Goal: Book appointment/travel/reservation

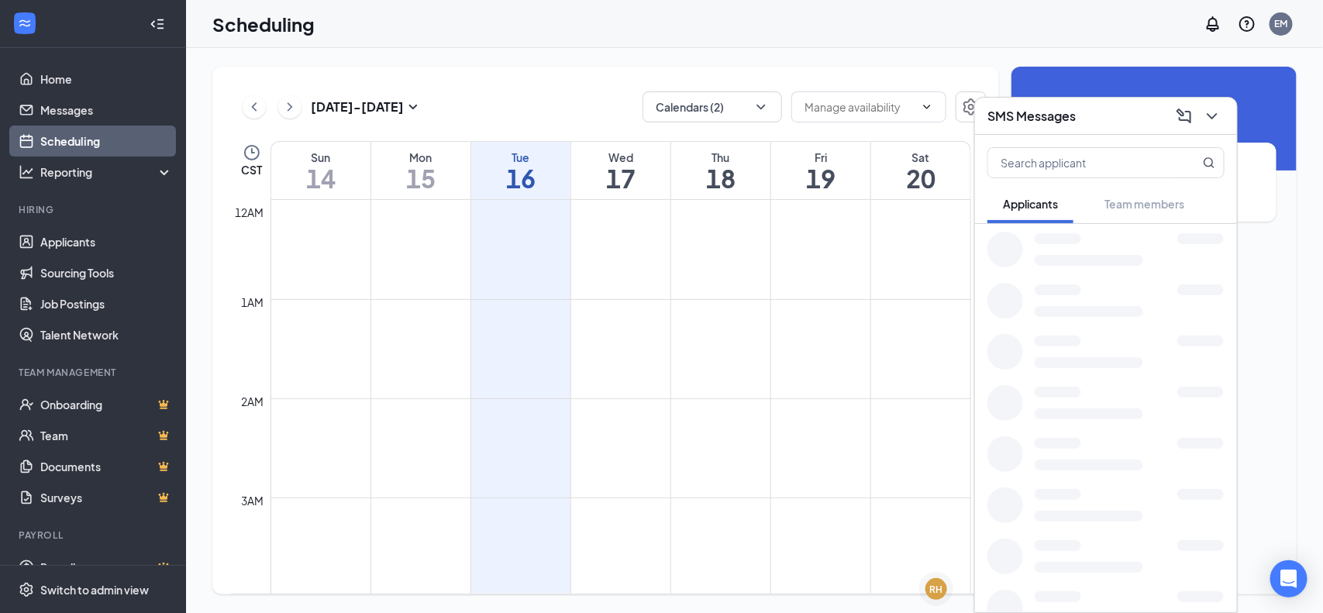
scroll to position [955, 0]
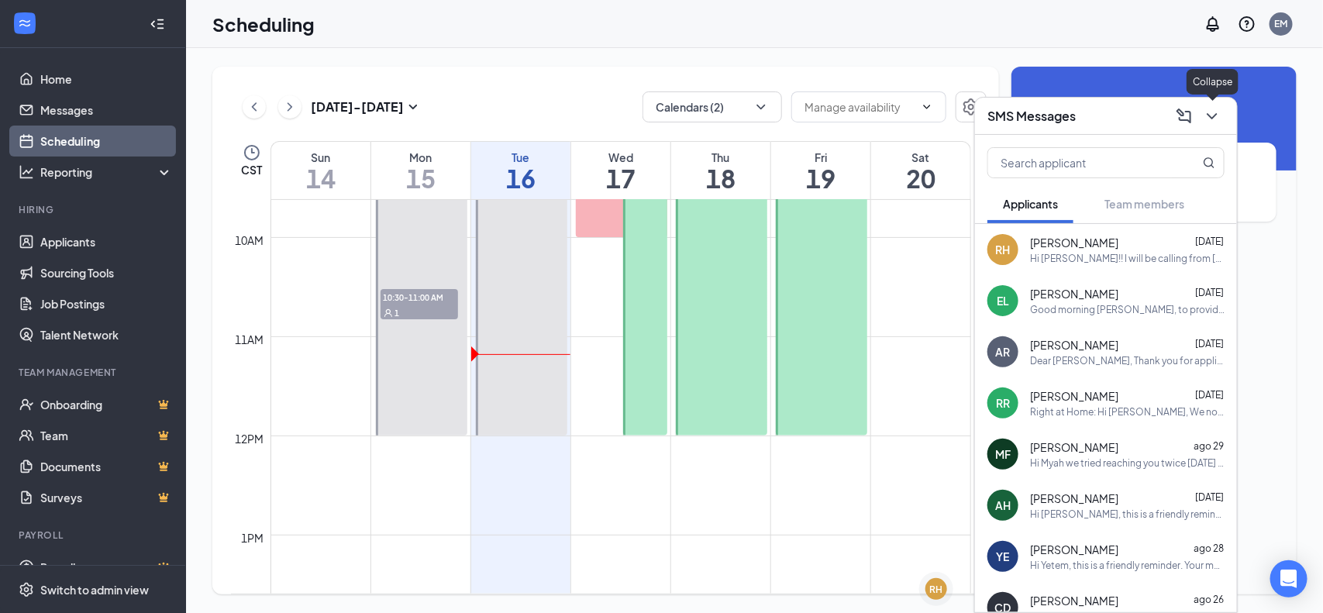
click at [1213, 124] on icon "ChevronDown" at bounding box center [1212, 116] width 19 height 19
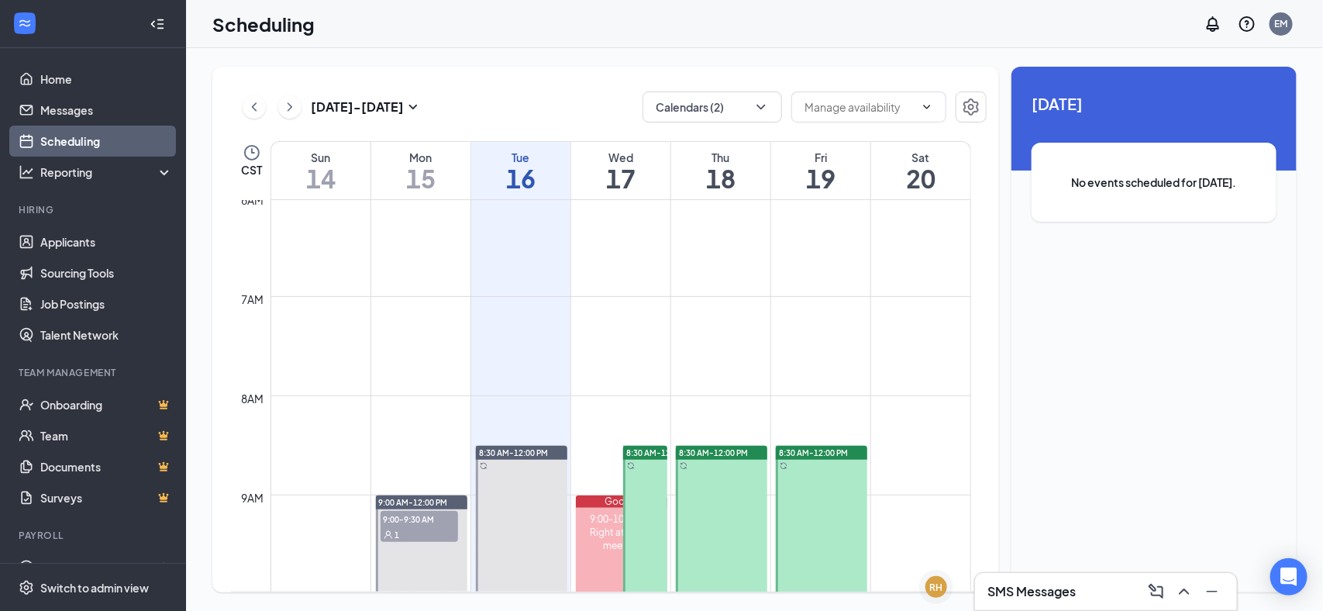
scroll to position [567, 0]
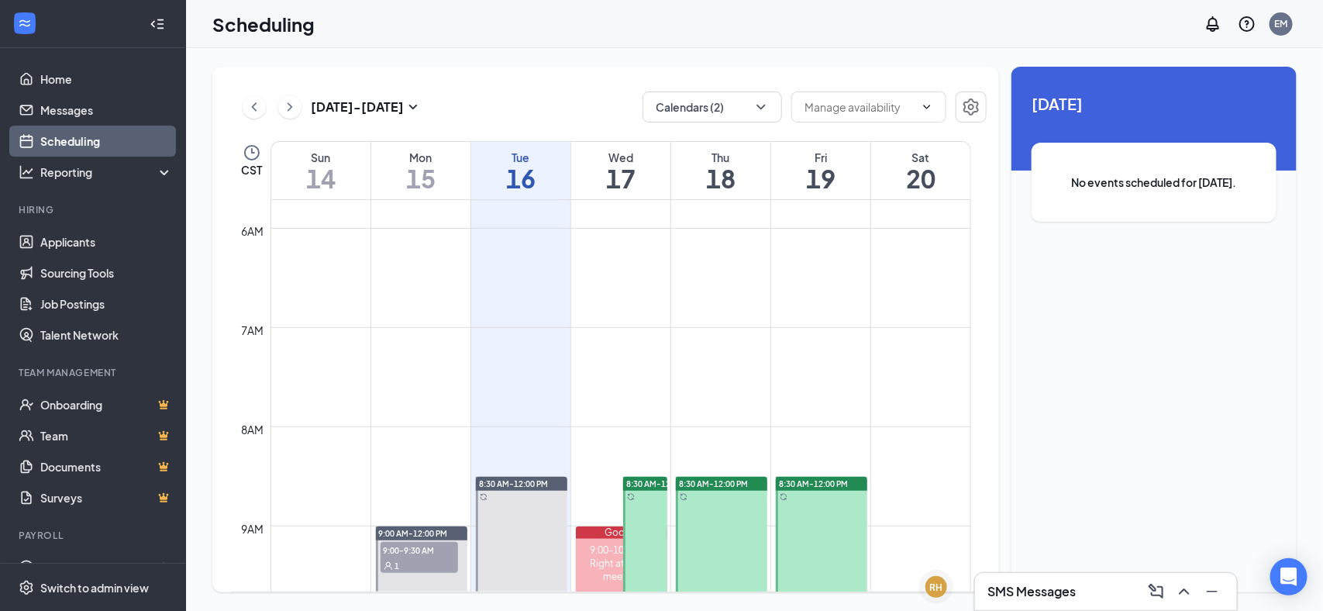
click at [413, 553] on span "9:00-9:30 AM" at bounding box center [418, 549] width 77 height 15
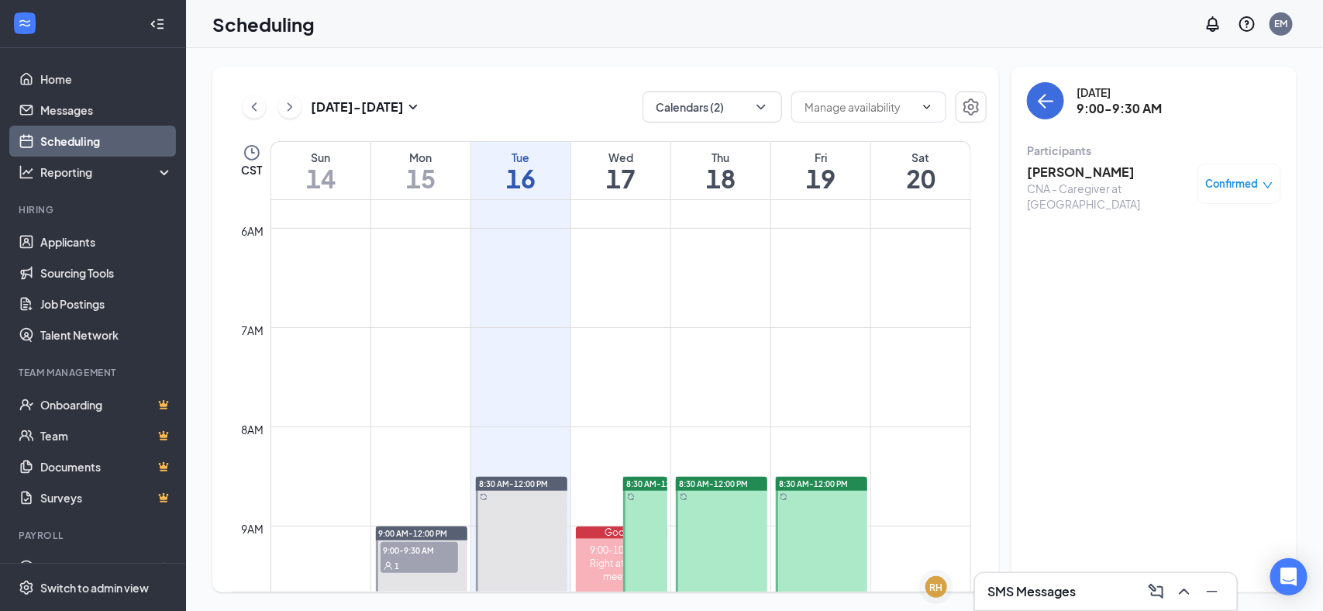
click at [1089, 164] on h3 "[PERSON_NAME]" at bounding box center [1108, 172] width 163 height 17
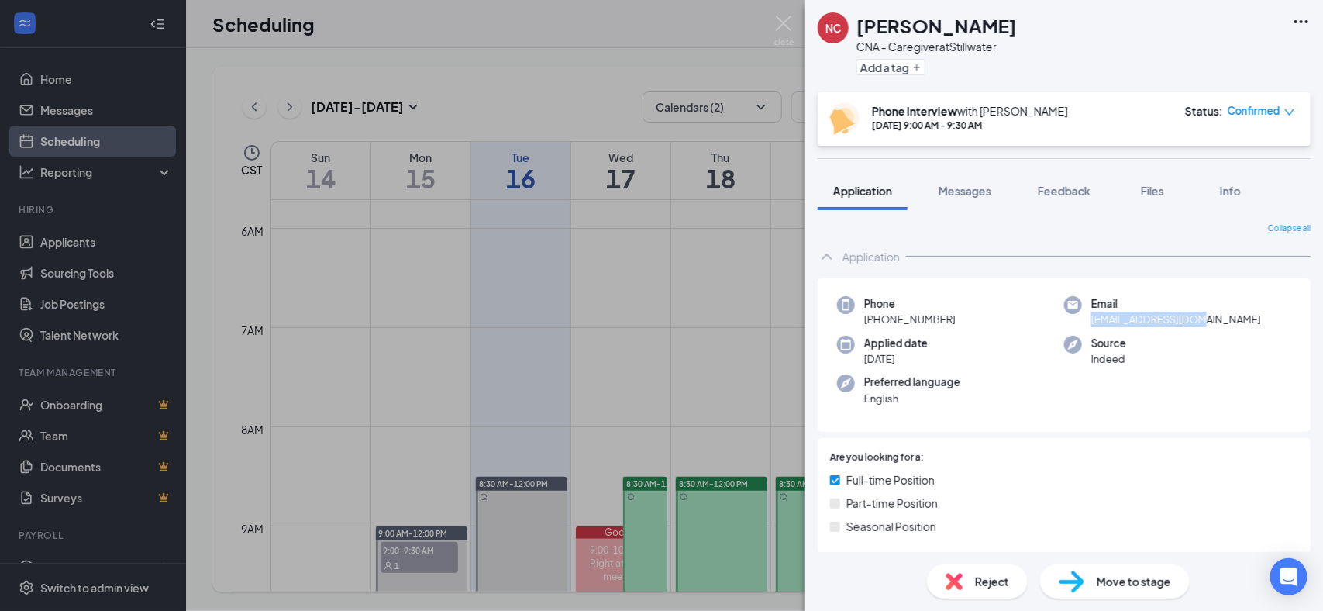
drag, startPoint x: 1203, startPoint y: 320, endPoint x: 1083, endPoint y: 322, distance: 120.1
click at [1083, 324] on div "Email [EMAIL_ADDRESS][DOMAIN_NAME]" at bounding box center [1177, 312] width 227 height 32
drag, startPoint x: 788, startPoint y: 18, endPoint x: 125, endPoint y: 2, distance: 663.5
click at [788, 18] on img at bounding box center [783, 30] width 19 height 30
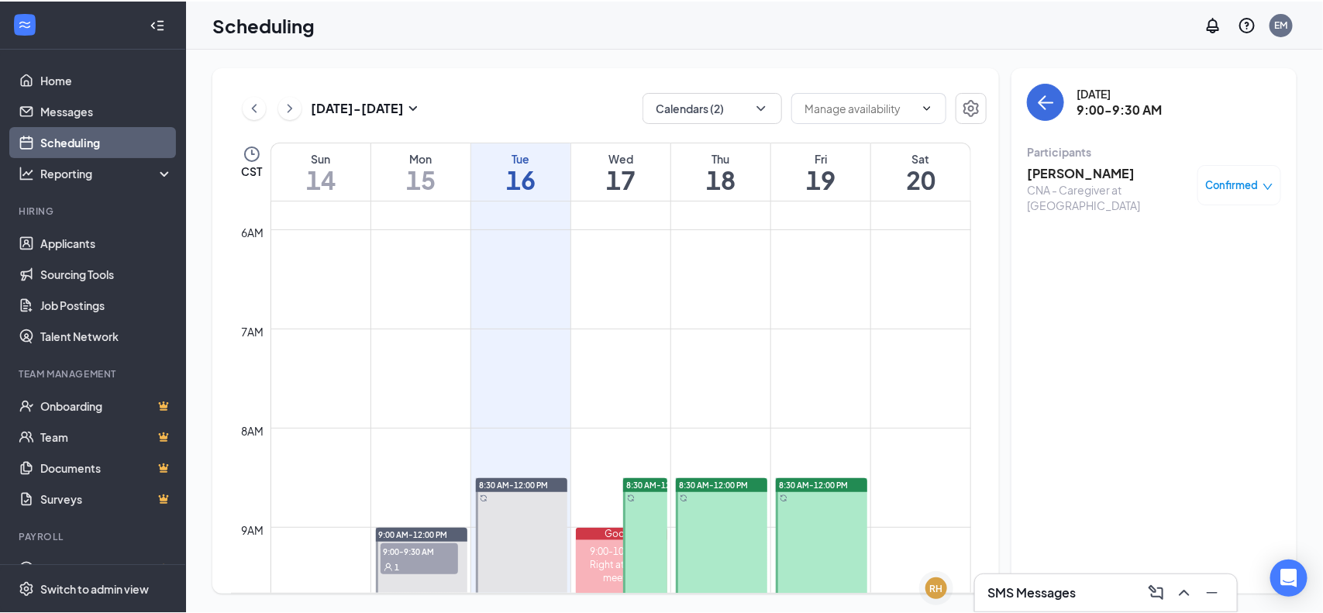
scroll to position [858, 0]
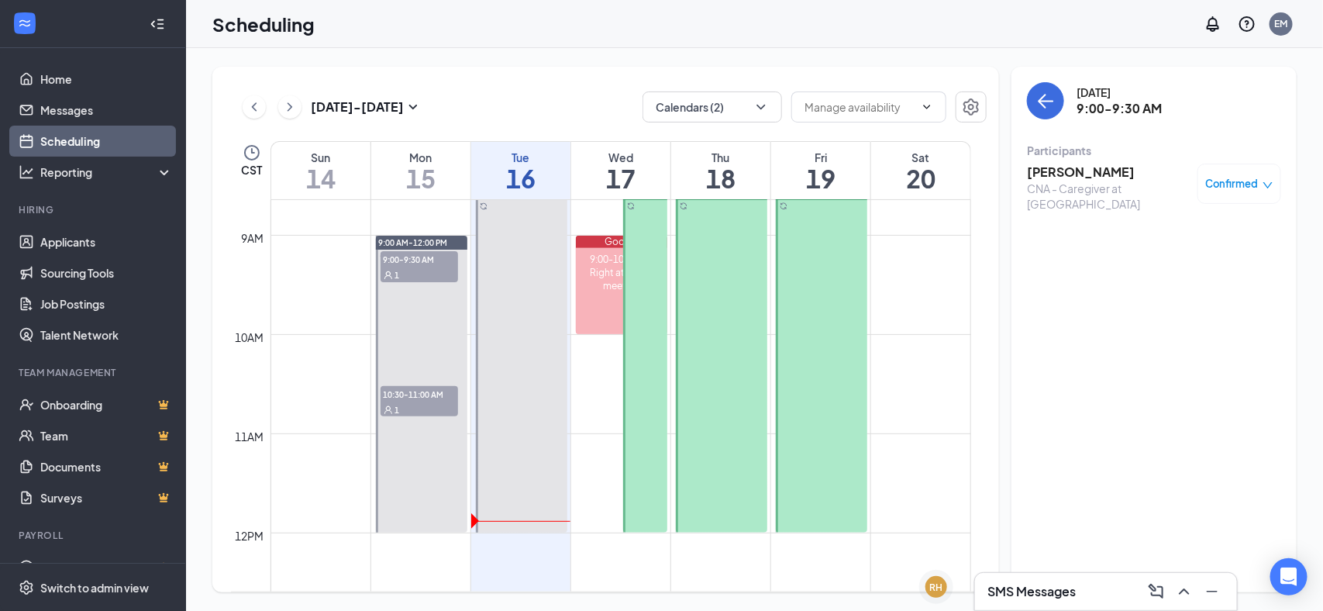
click at [446, 386] on span "10:30-11:00 AM" at bounding box center [418, 393] width 77 height 15
click at [1097, 164] on h3 "[PERSON_NAME]" at bounding box center [1102, 172] width 150 height 17
